Goal: Task Accomplishment & Management: Use online tool/utility

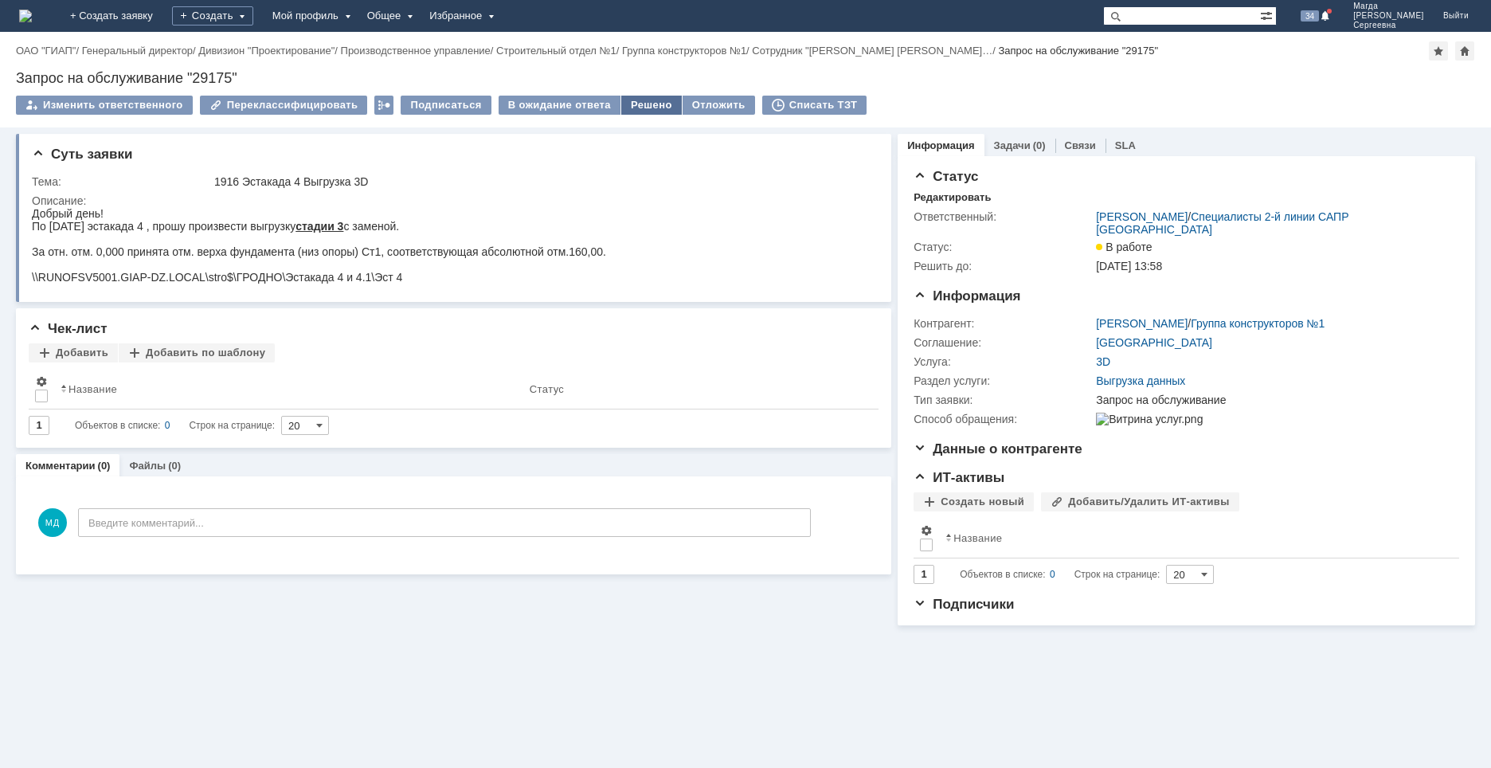
click at [625, 108] on div "Решено" at bounding box center [651, 105] width 61 height 19
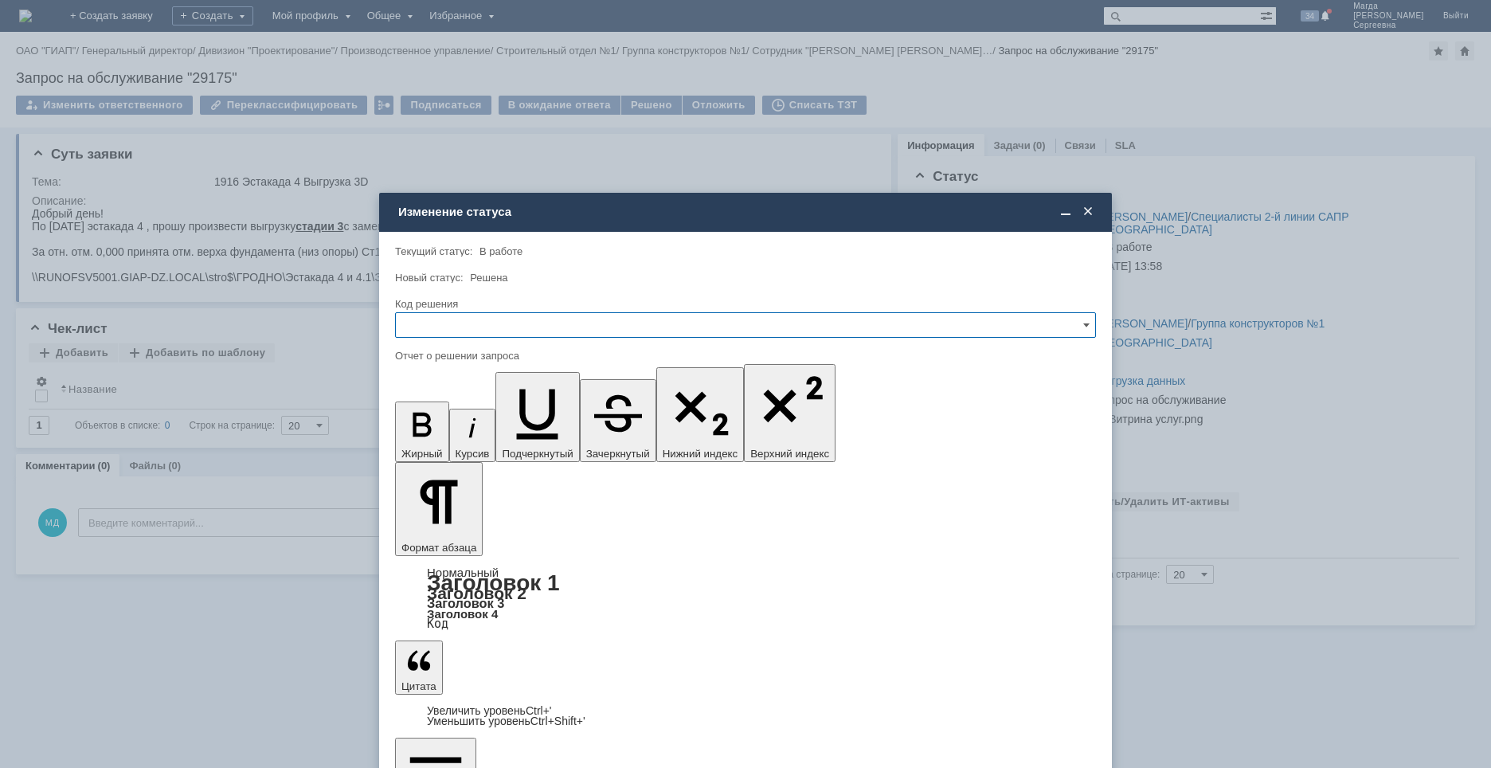
click at [427, 327] on input "text" at bounding box center [745, 324] width 701 height 25
click at [444, 438] on span "Решено" at bounding box center [745, 433] width 680 height 13
type input "Решено"
